Goal: Entertainment & Leisure: Consume media (video, audio)

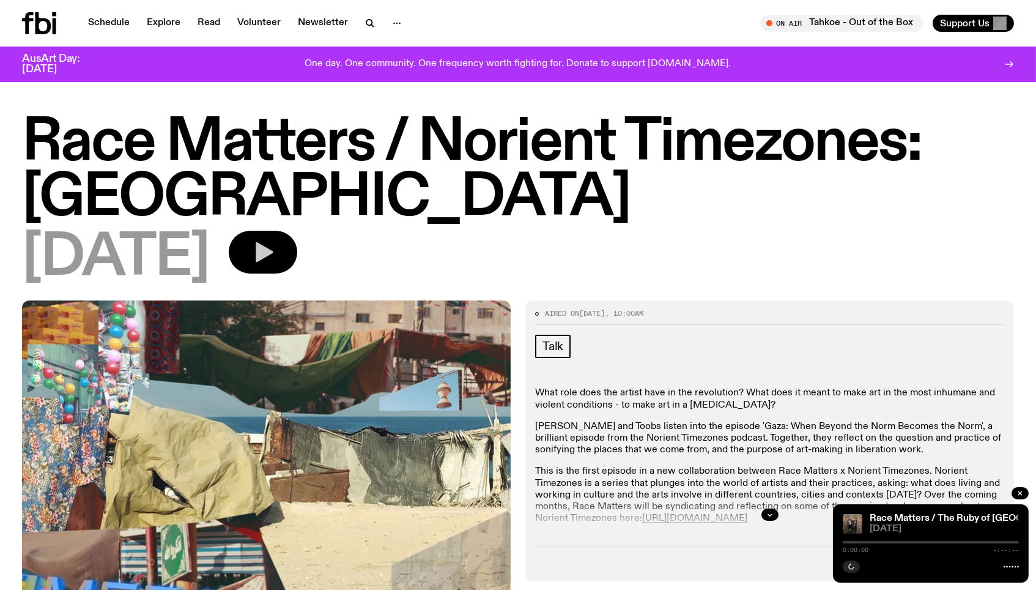
click at [275, 262] on icon "button" at bounding box center [263, 252] width 24 height 24
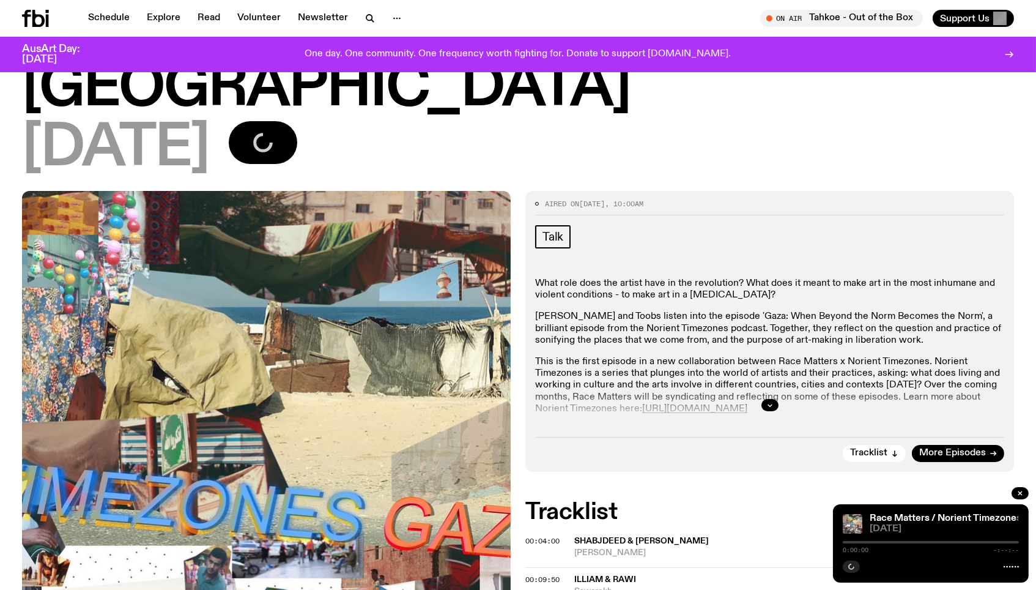
scroll to position [105, 0]
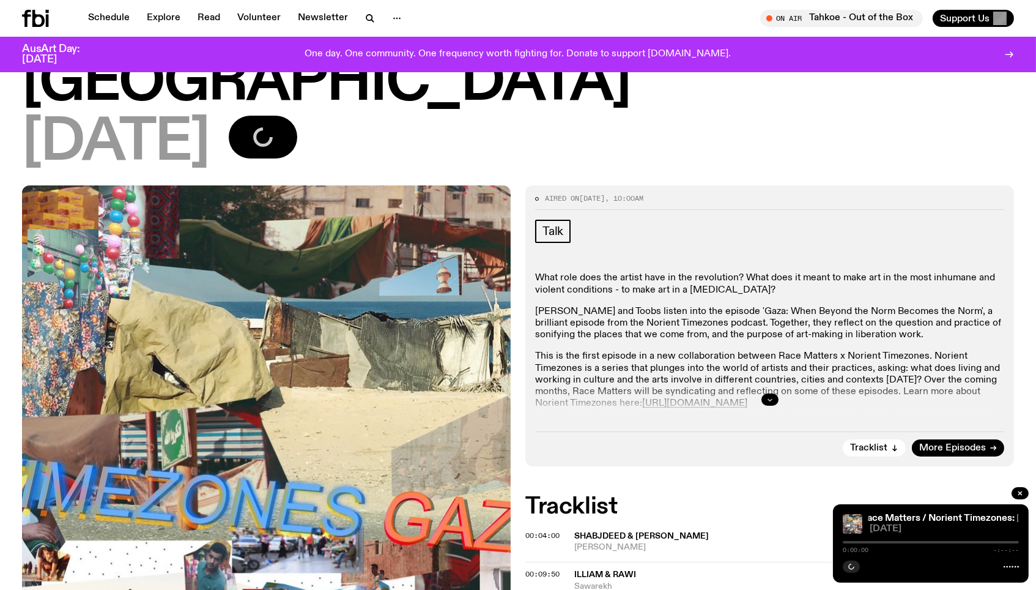
click at [771, 396] on icon "button" at bounding box center [769, 399] width 7 height 7
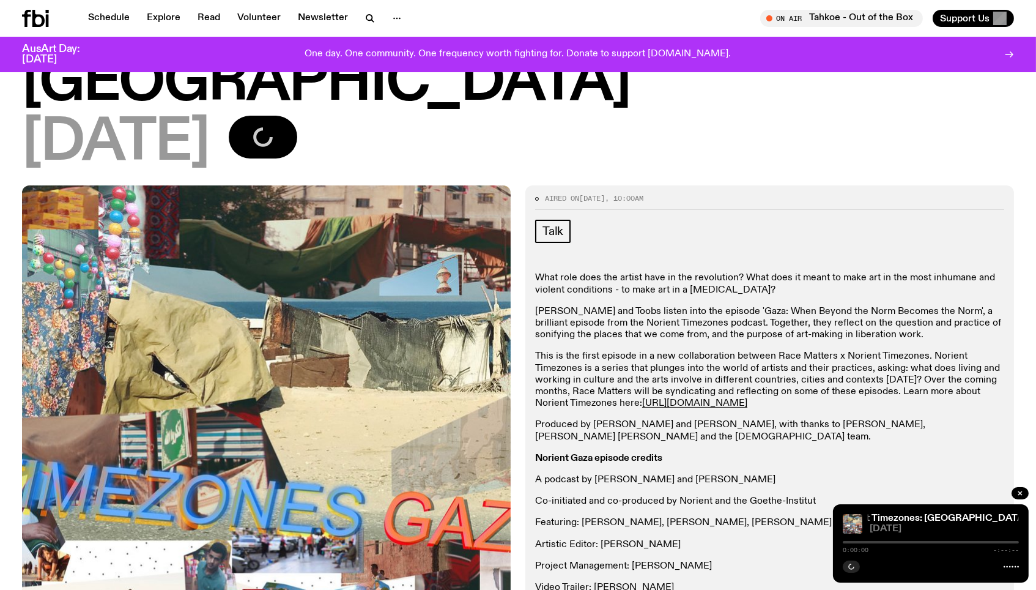
click at [1012, 568] on icon at bounding box center [1011, 566] width 15 height 10
click at [847, 541] on div at bounding box center [931, 542] width 176 height 2
click at [846, 547] on span "0:00:00" at bounding box center [856, 550] width 26 height 6
click at [846, 544] on div "0:00:00 -:--:--" at bounding box center [931, 545] width 176 height 15
click at [846, 541] on div at bounding box center [931, 542] width 176 height 2
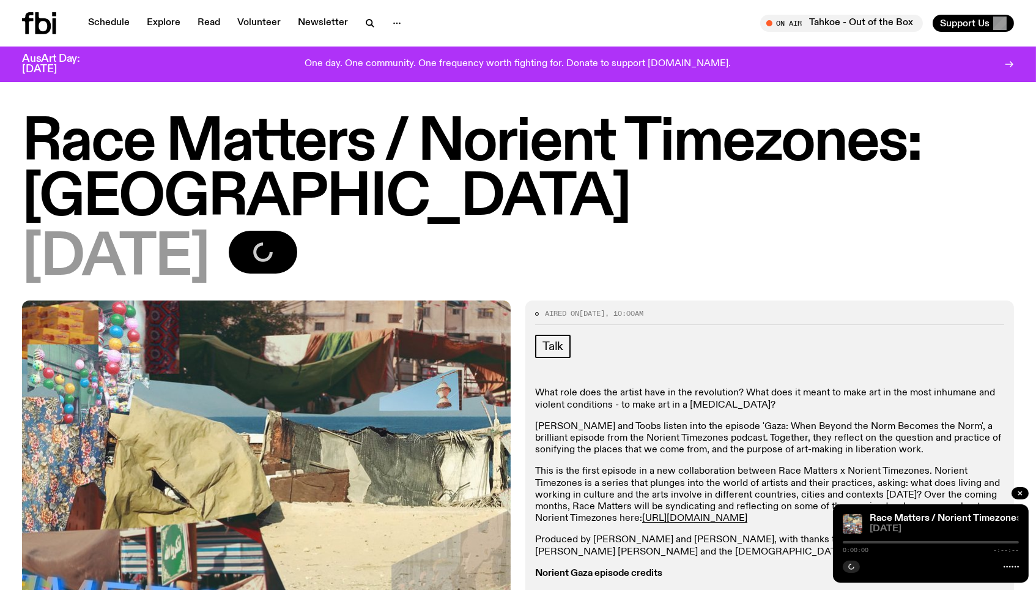
scroll to position [0, 0]
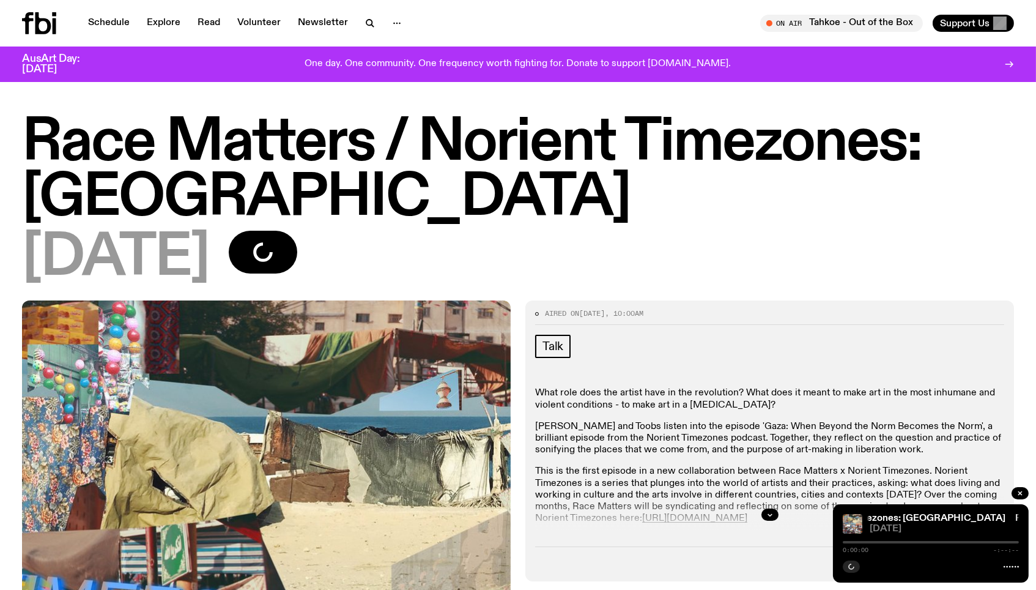
click at [1006, 571] on icon at bounding box center [1011, 566] width 15 height 10
click at [1006, 565] on icon at bounding box center [1011, 566] width 15 height 10
click at [883, 515] on link "Race Matters / Norient Timezones: [GEOGRAPHIC_DATA]" at bounding box center [855, 518] width 259 height 10
click at [28, 130] on h1 "Race Matters / Norient Timezones: [GEOGRAPHIC_DATA]" at bounding box center [518, 171] width 992 height 110
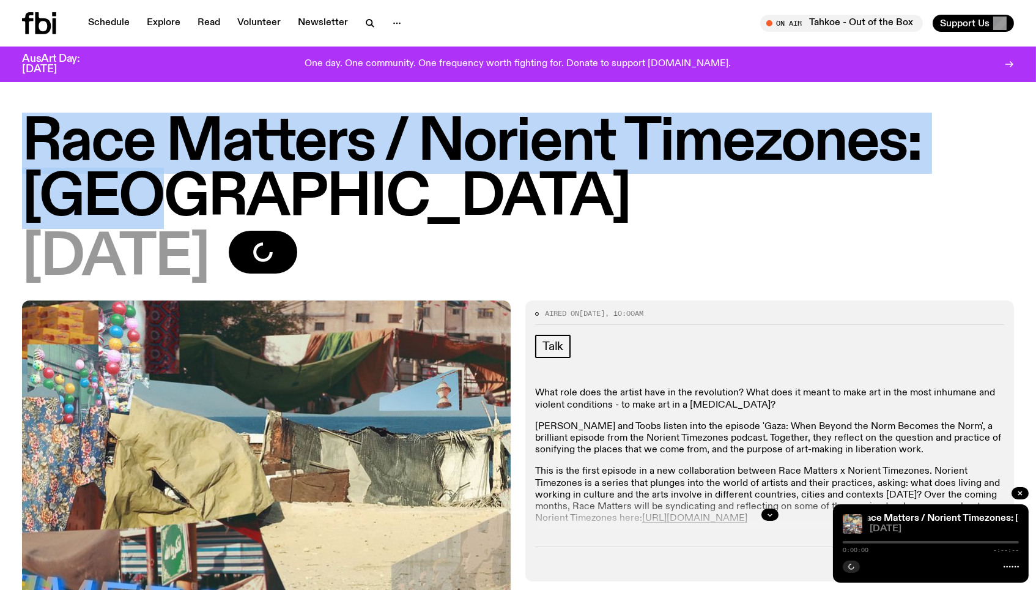
copy h1 "Race Matters / Norient Timezones: [GEOGRAPHIC_DATA]"
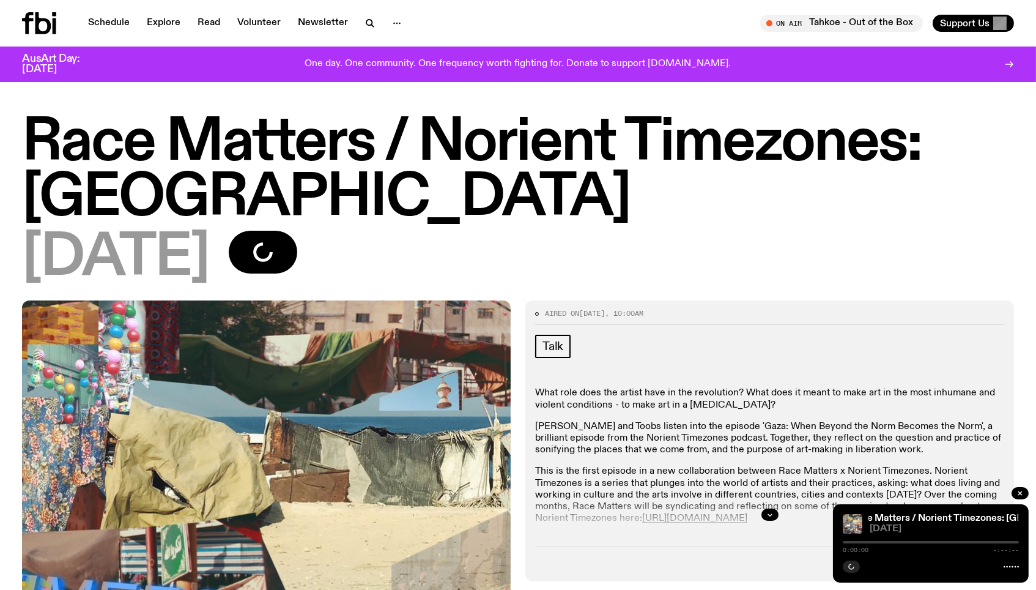
click at [1008, 569] on icon at bounding box center [1011, 566] width 15 height 10
click at [1016, 487] on button "button" at bounding box center [1020, 493] width 17 height 12
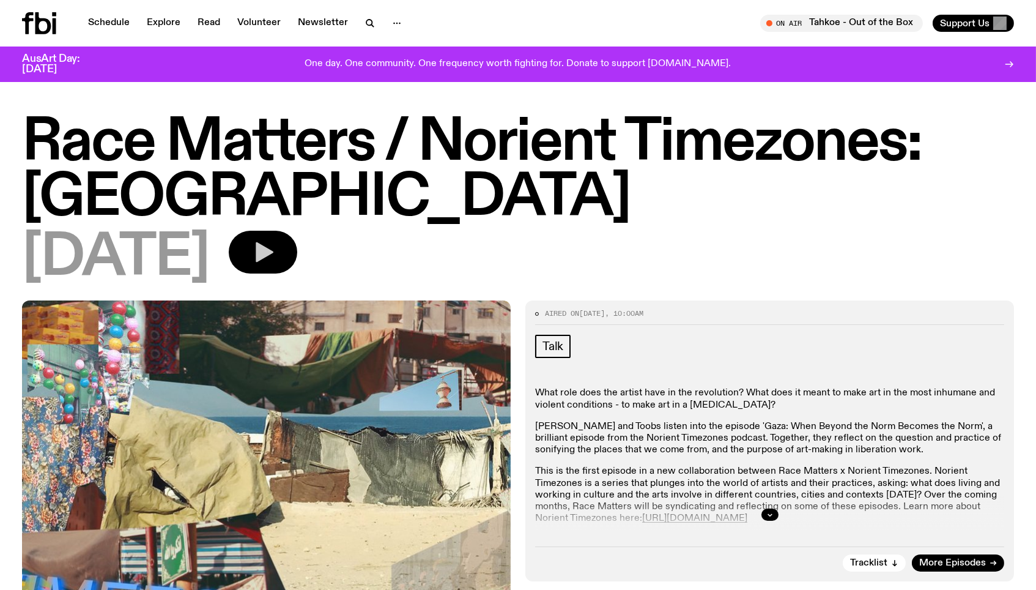
click at [275, 240] on icon "button" at bounding box center [263, 252] width 24 height 24
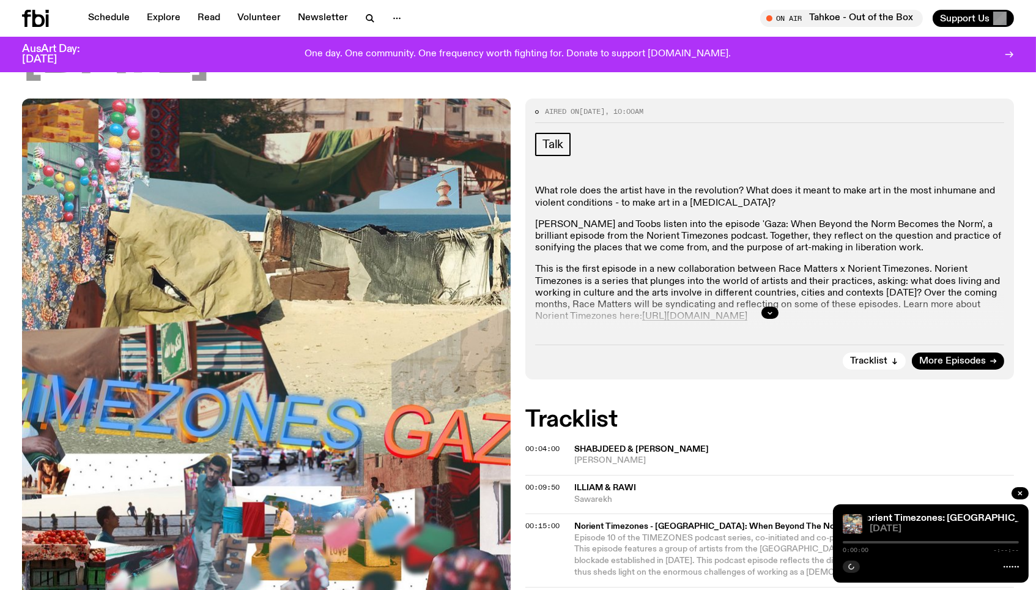
scroll to position [194, 0]
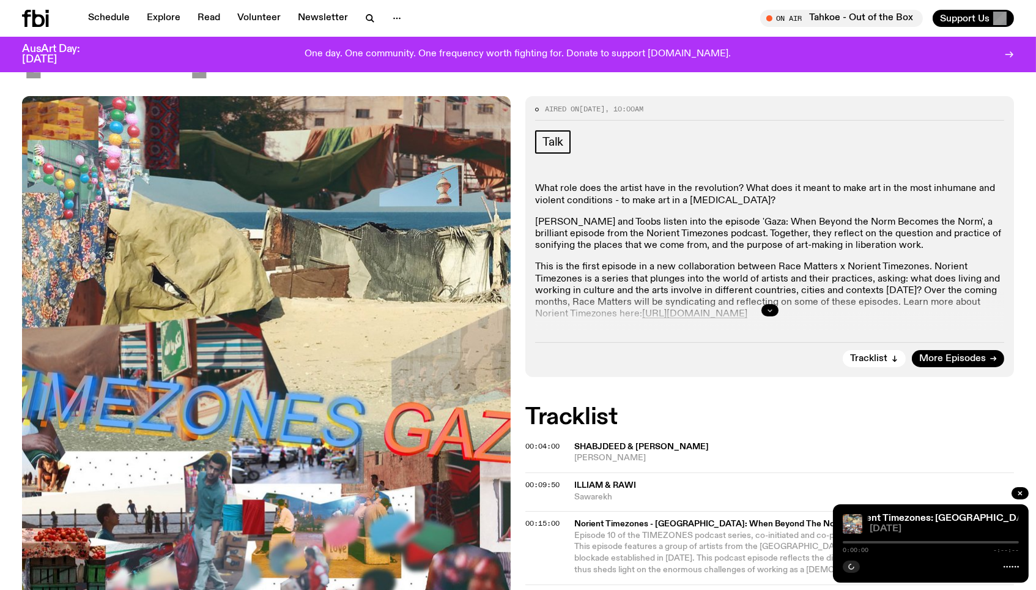
click at [767, 311] on icon "button" at bounding box center [769, 309] width 7 height 7
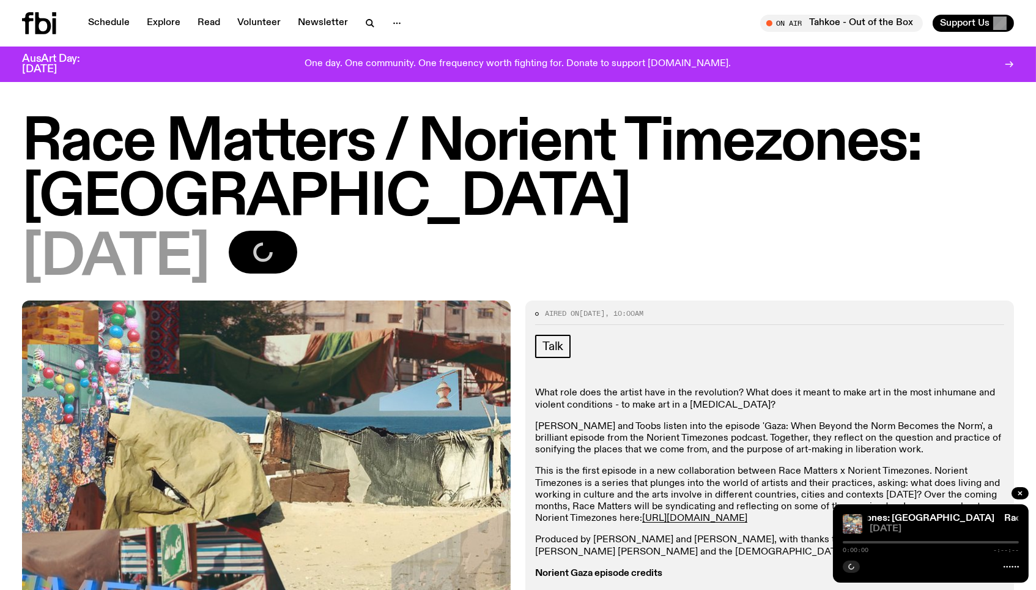
scroll to position [0, 0]
